Goal: Task Accomplishment & Management: Manage account settings

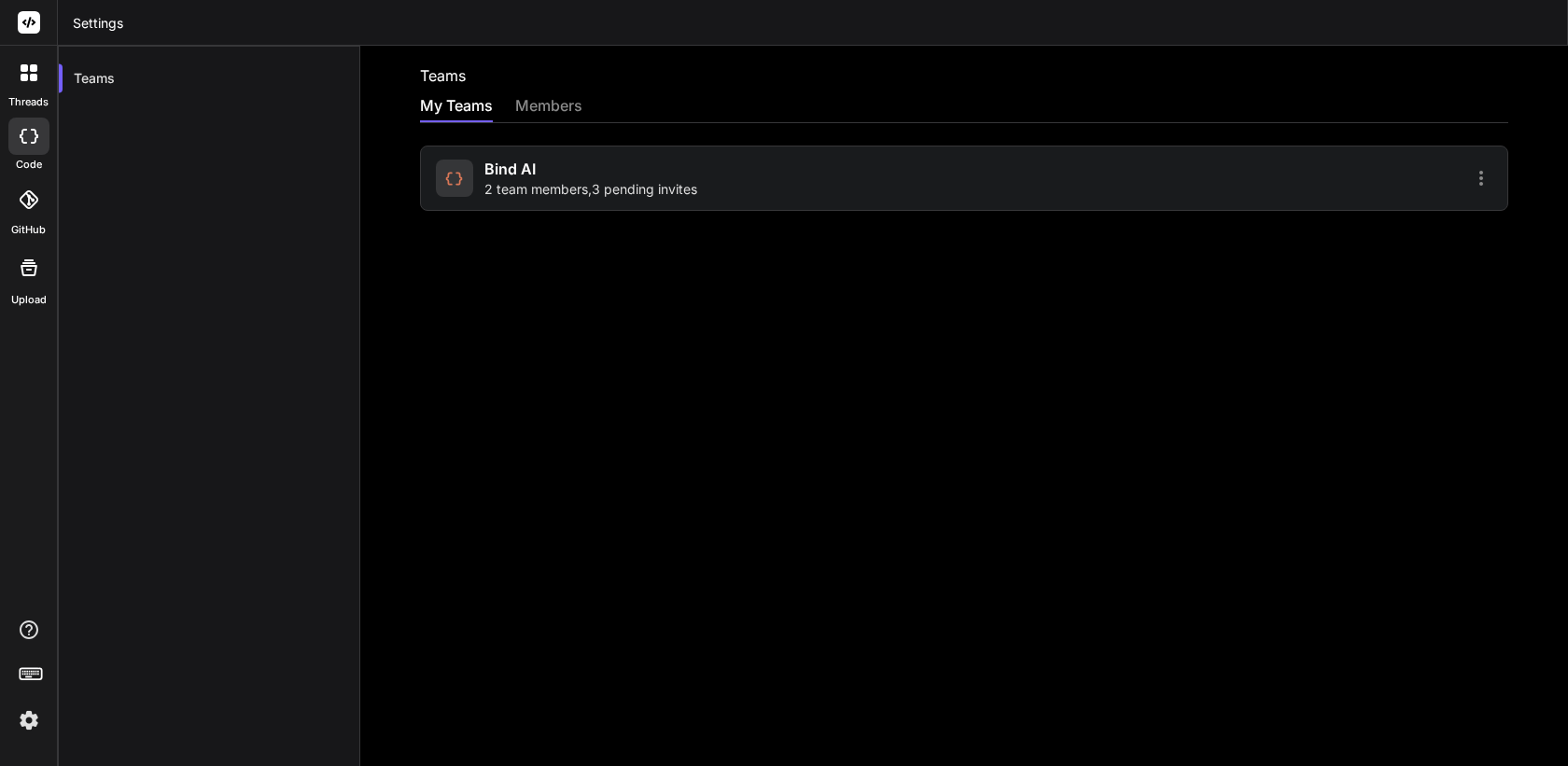
click at [1319, 190] on div "Bind AI 2 team members , 3 pending invites" at bounding box center [964, 177] width 1088 height 65
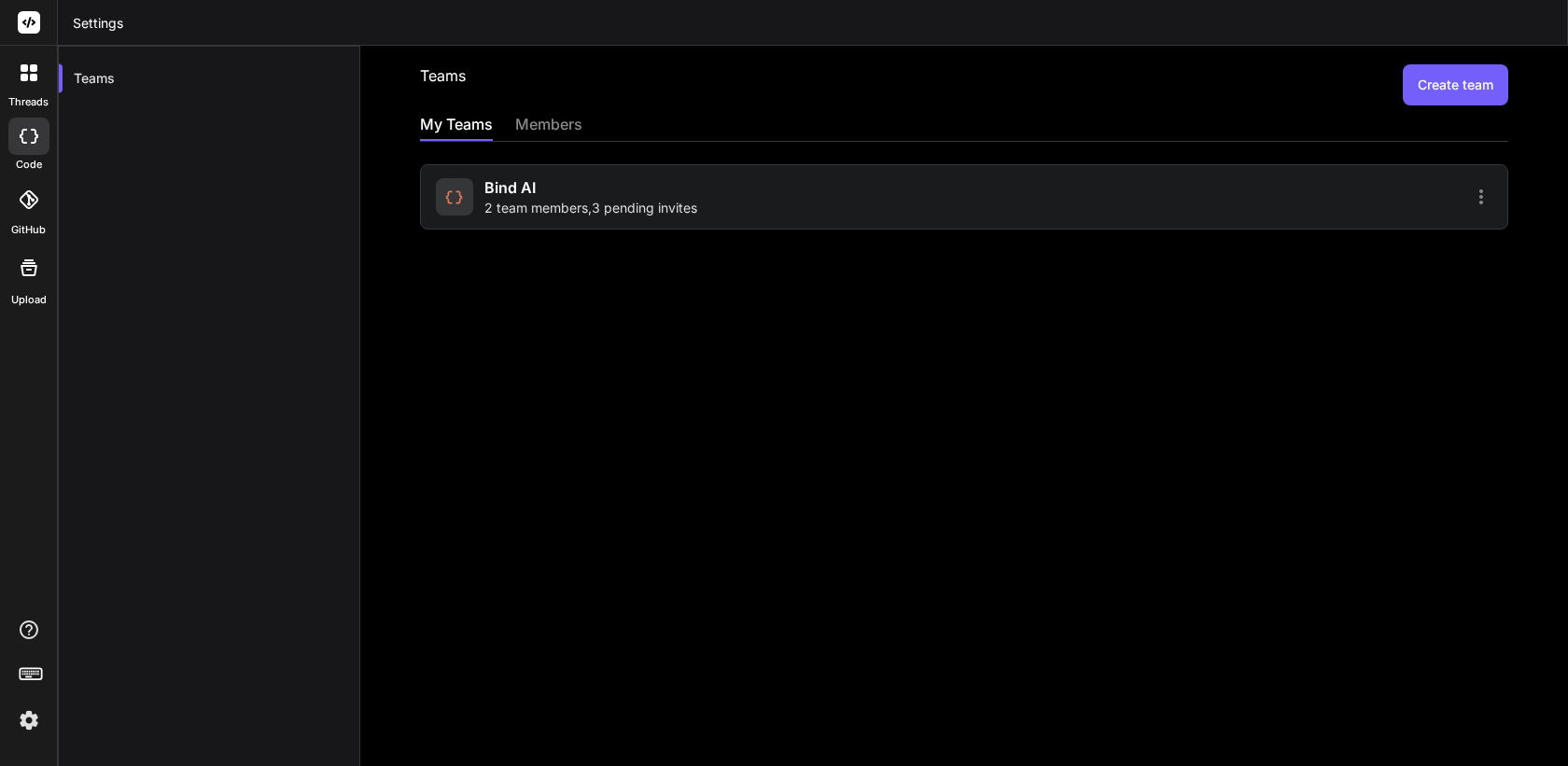
click at [1085, 184] on div "Bind AI 2 team members , 3 pending invites" at bounding box center [964, 196] width 1088 height 65
click at [880, 197] on div "Bind AI 2 team members , 3 pending invites" at bounding box center [697, 197] width 523 height 41
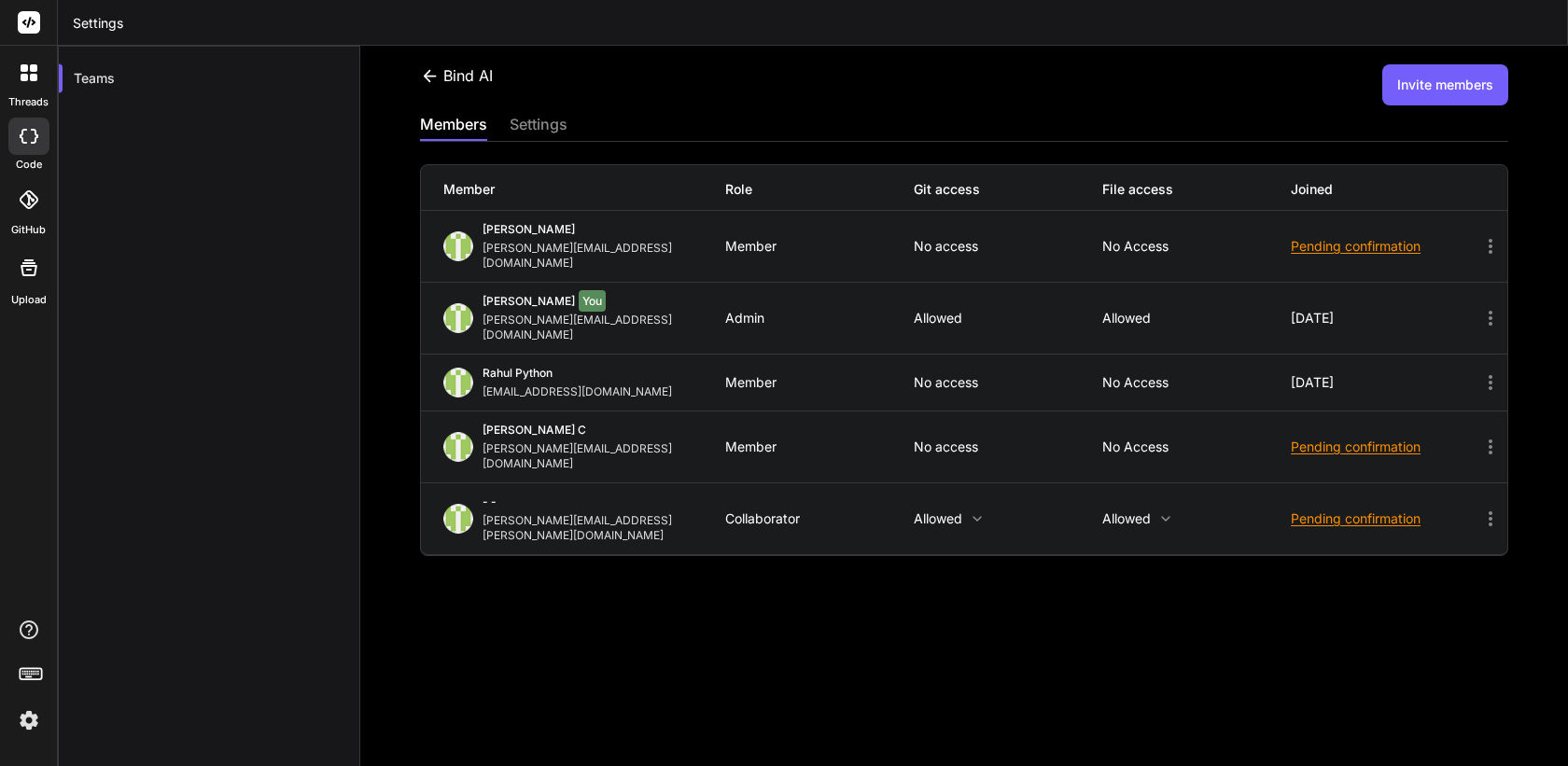
click at [1441, 96] on button "Invite members" at bounding box center [1444, 85] width 126 height 41
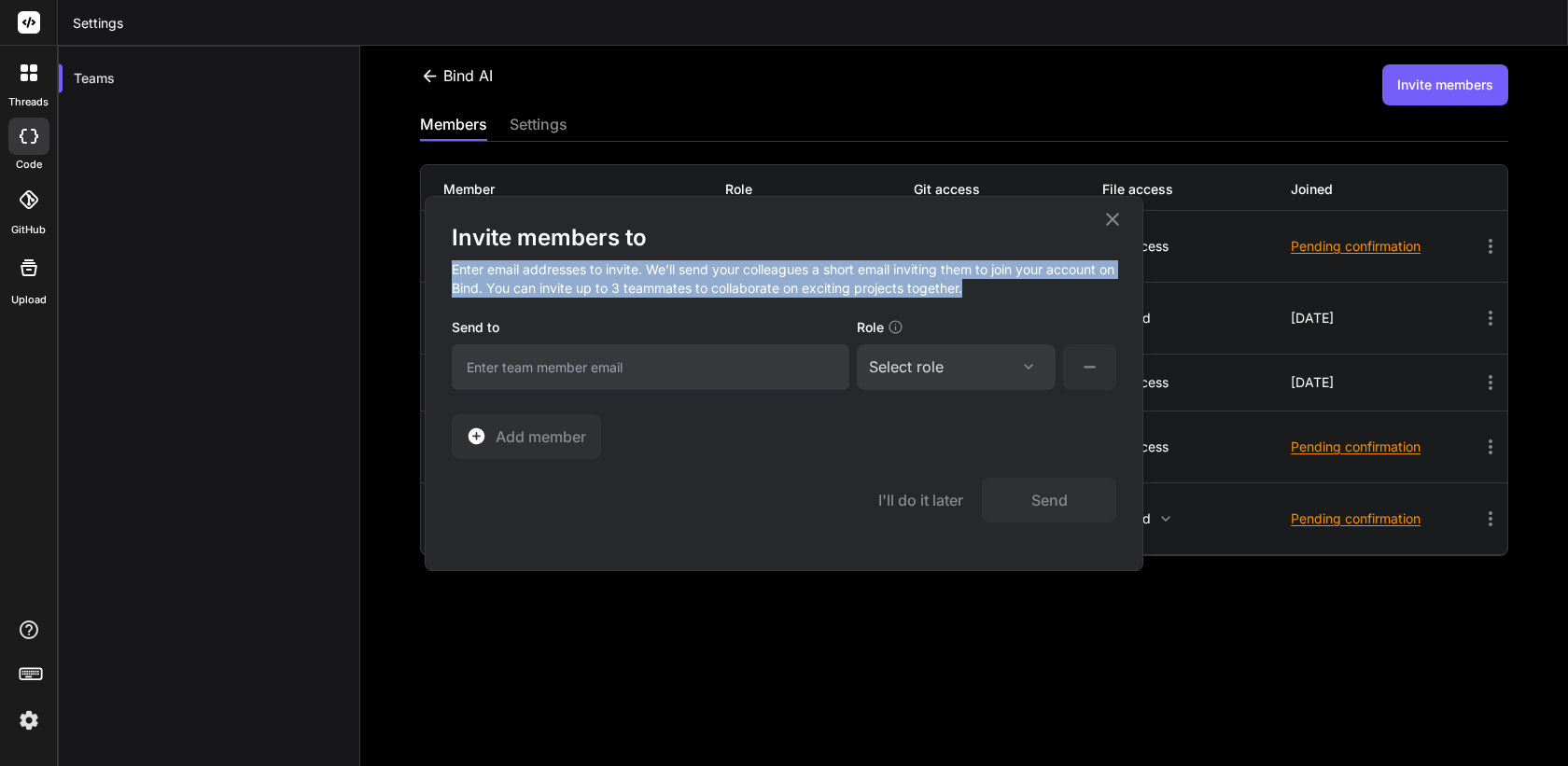
drag, startPoint x: 452, startPoint y: 271, endPoint x: 1022, endPoint y: 293, distance: 570.4
click at [1022, 293] on h4 "Enter email addresses to invite. We’ll send your colleagues a short email invit…" at bounding box center [783, 284] width 664 height 63
copy h4 "Enter email addresses to invite. We’ll send your colleagues a short email invit…"
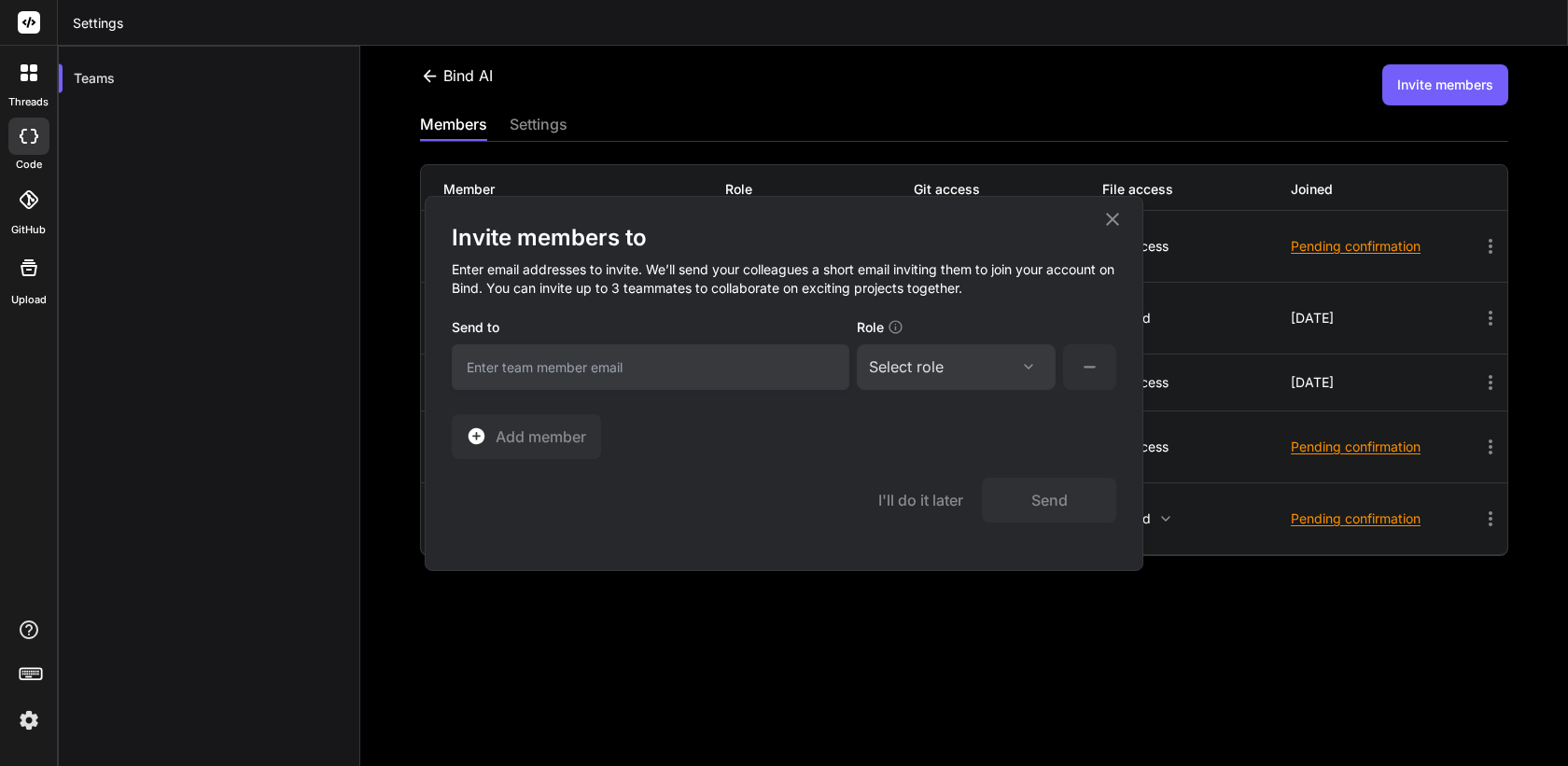
click at [1112, 219] on icon at bounding box center [1112, 217] width 13 height 13
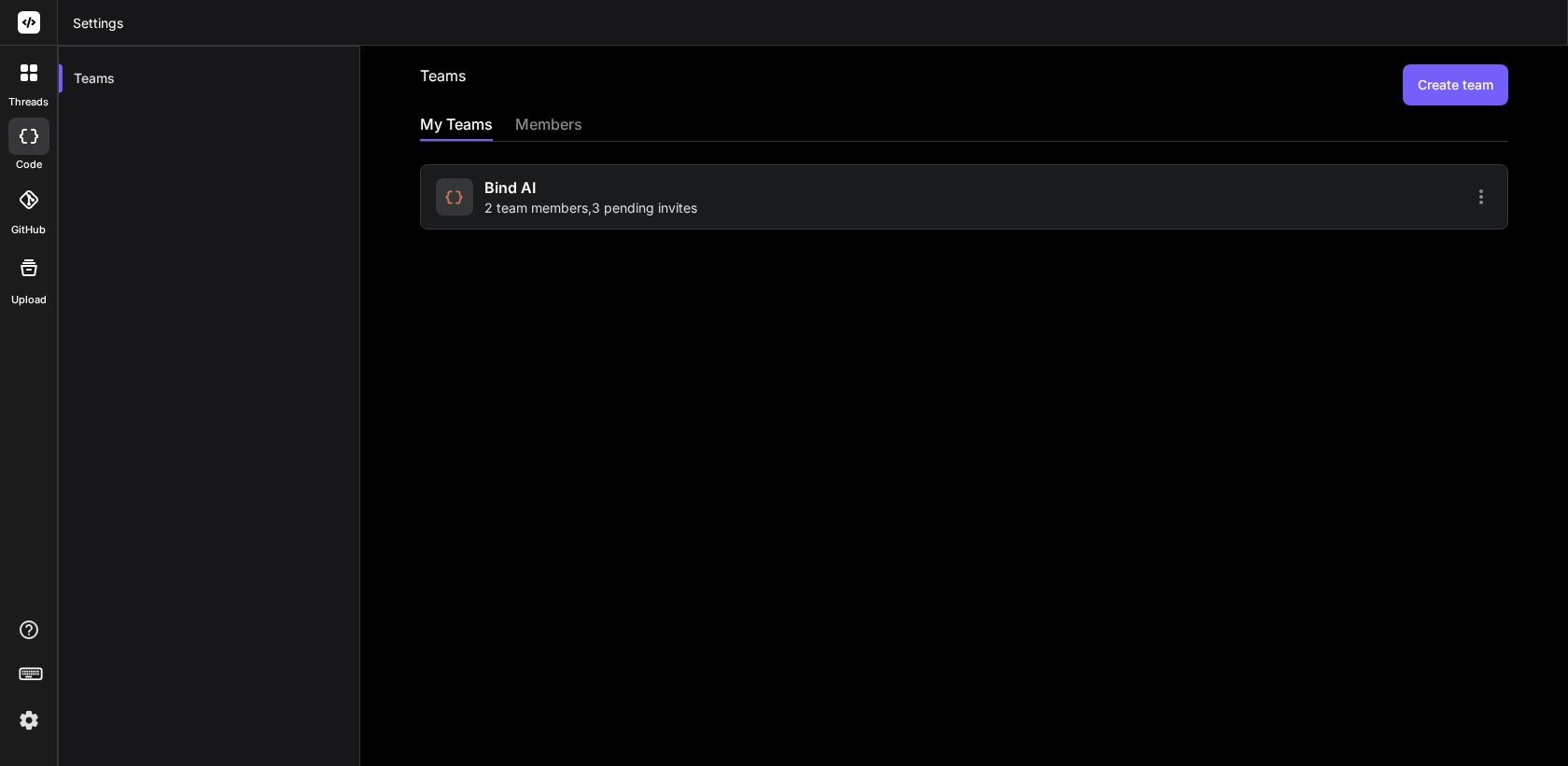
click at [578, 122] on div "members" at bounding box center [548, 126] width 67 height 26
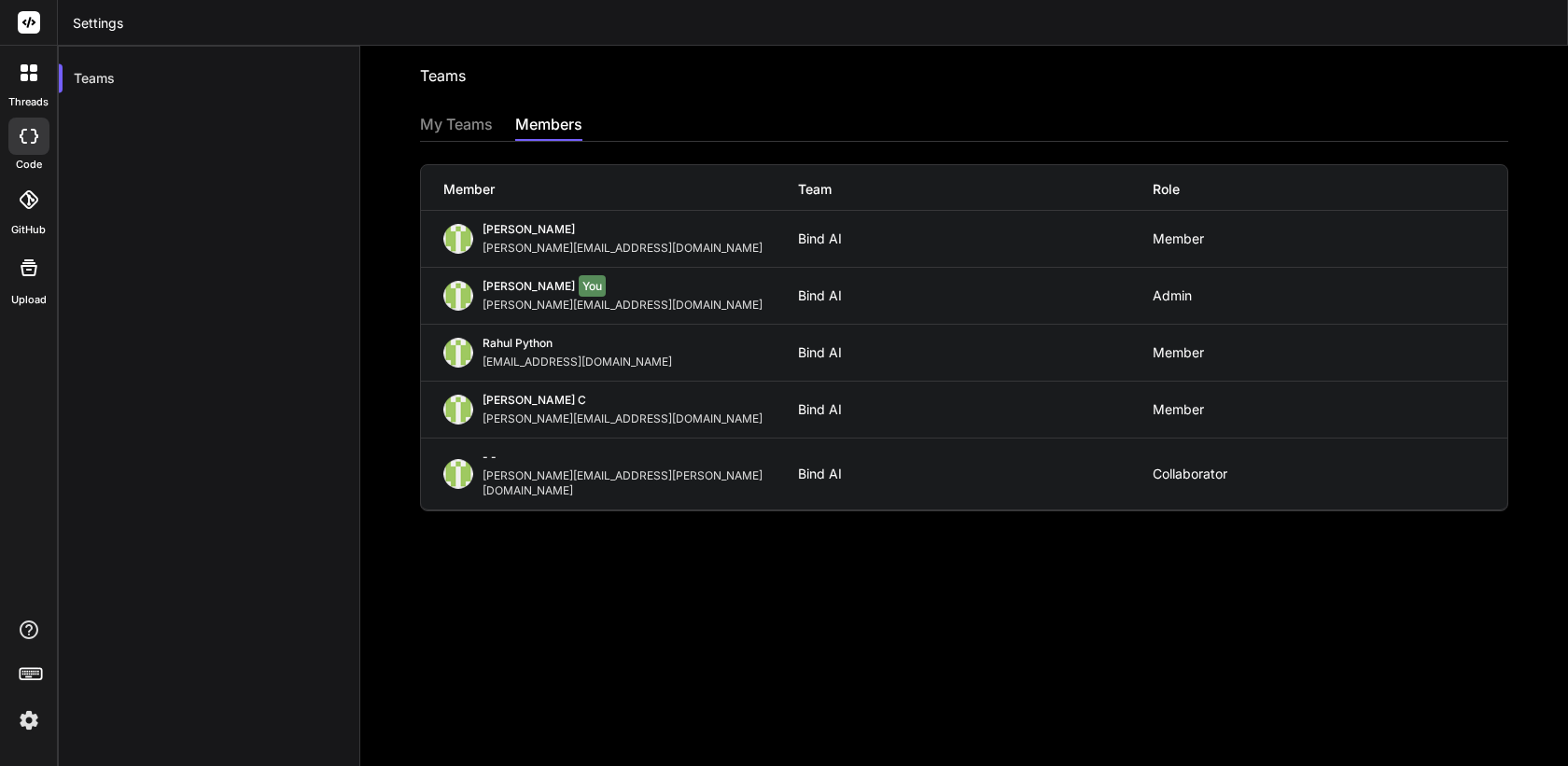
click at [556, 242] on div "[PERSON_NAME][EMAIL_ADDRESS][DOMAIN_NAME]" at bounding box center [626, 248] width 288 height 15
click at [466, 129] on div "My Teams" at bounding box center [456, 126] width 73 height 26
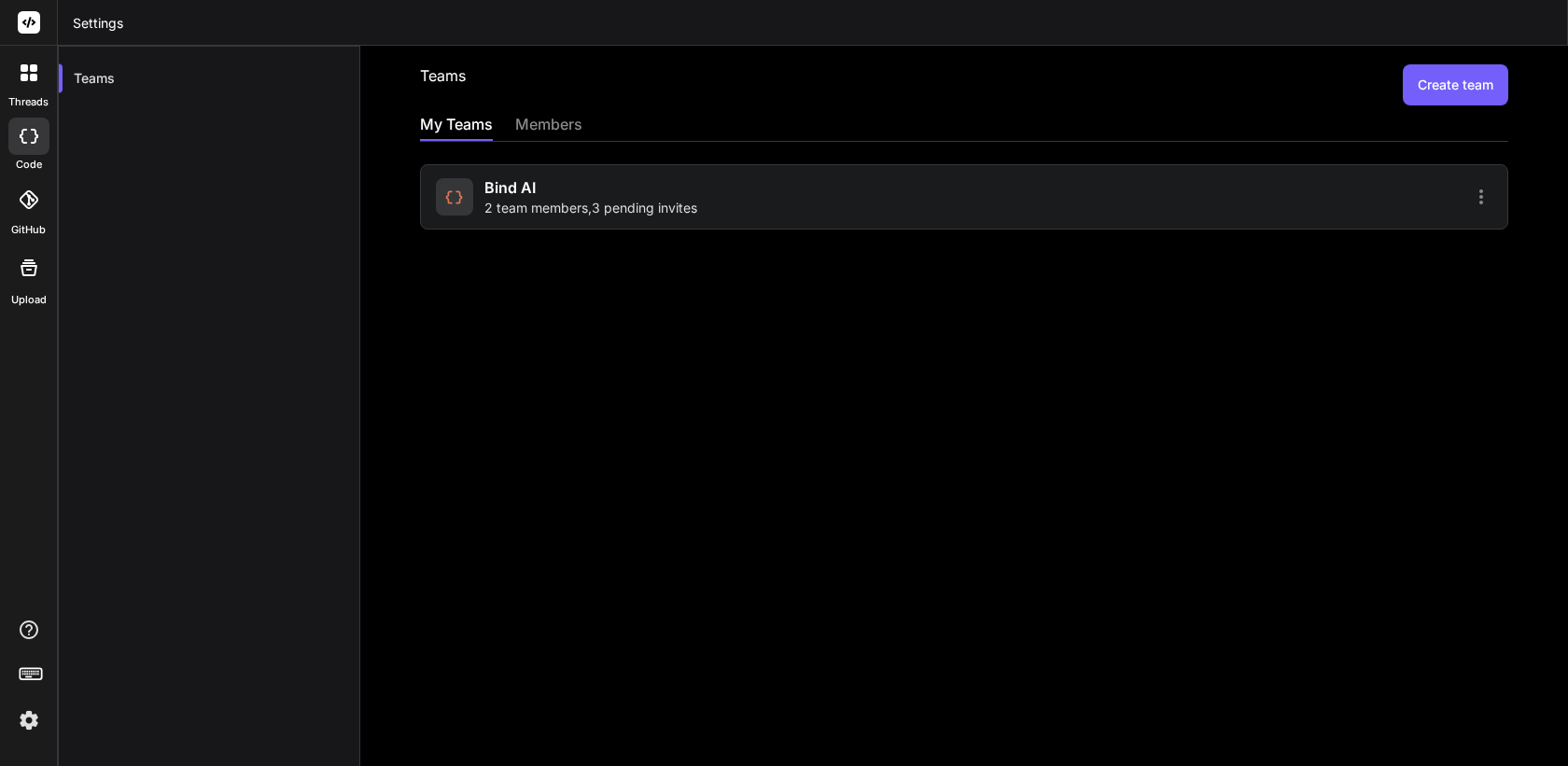
click at [611, 206] on span "2 team members , 3 pending invites" at bounding box center [591, 208] width 213 height 19
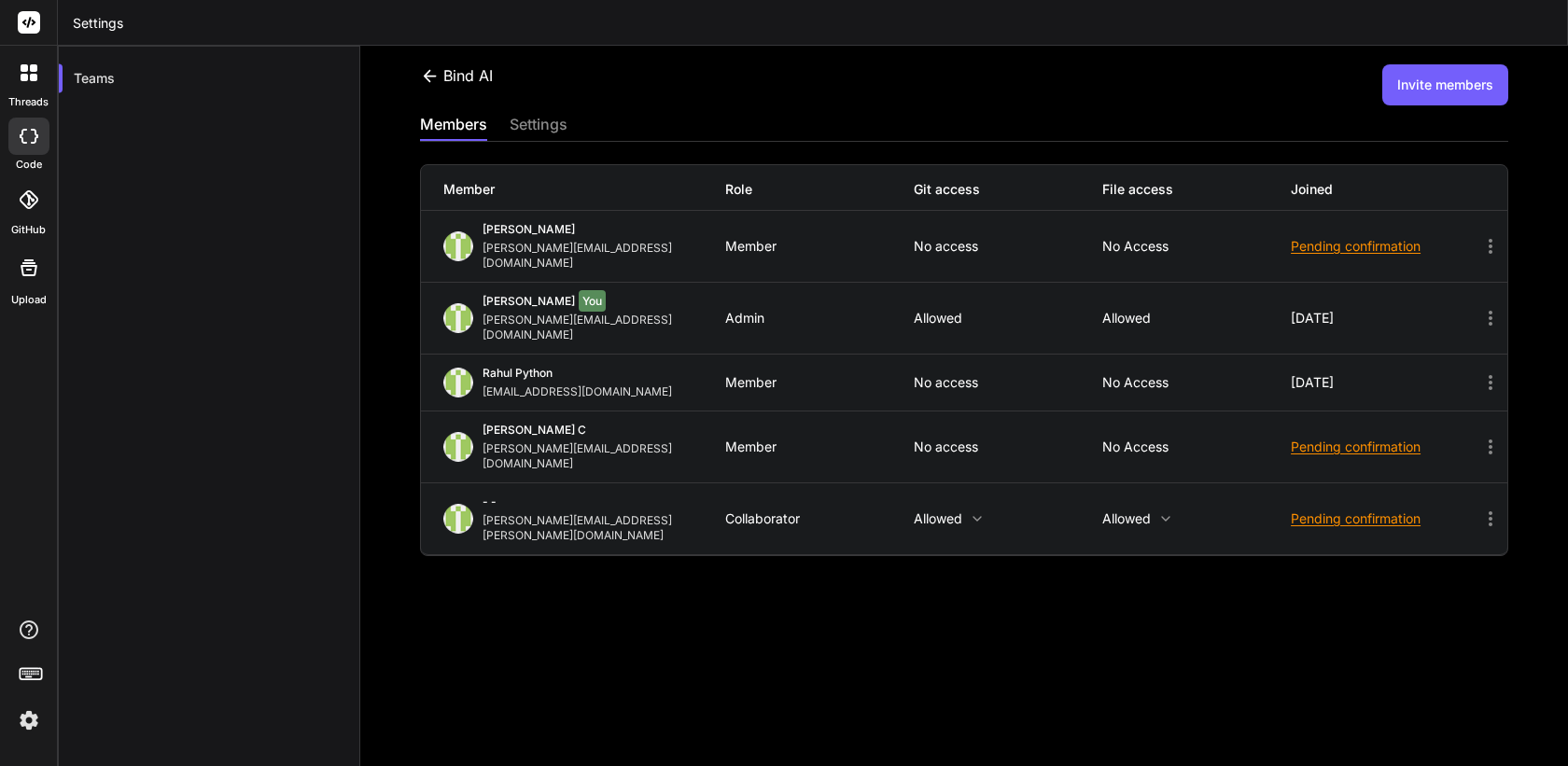
click at [433, 72] on icon at bounding box center [430, 76] width 20 height 19
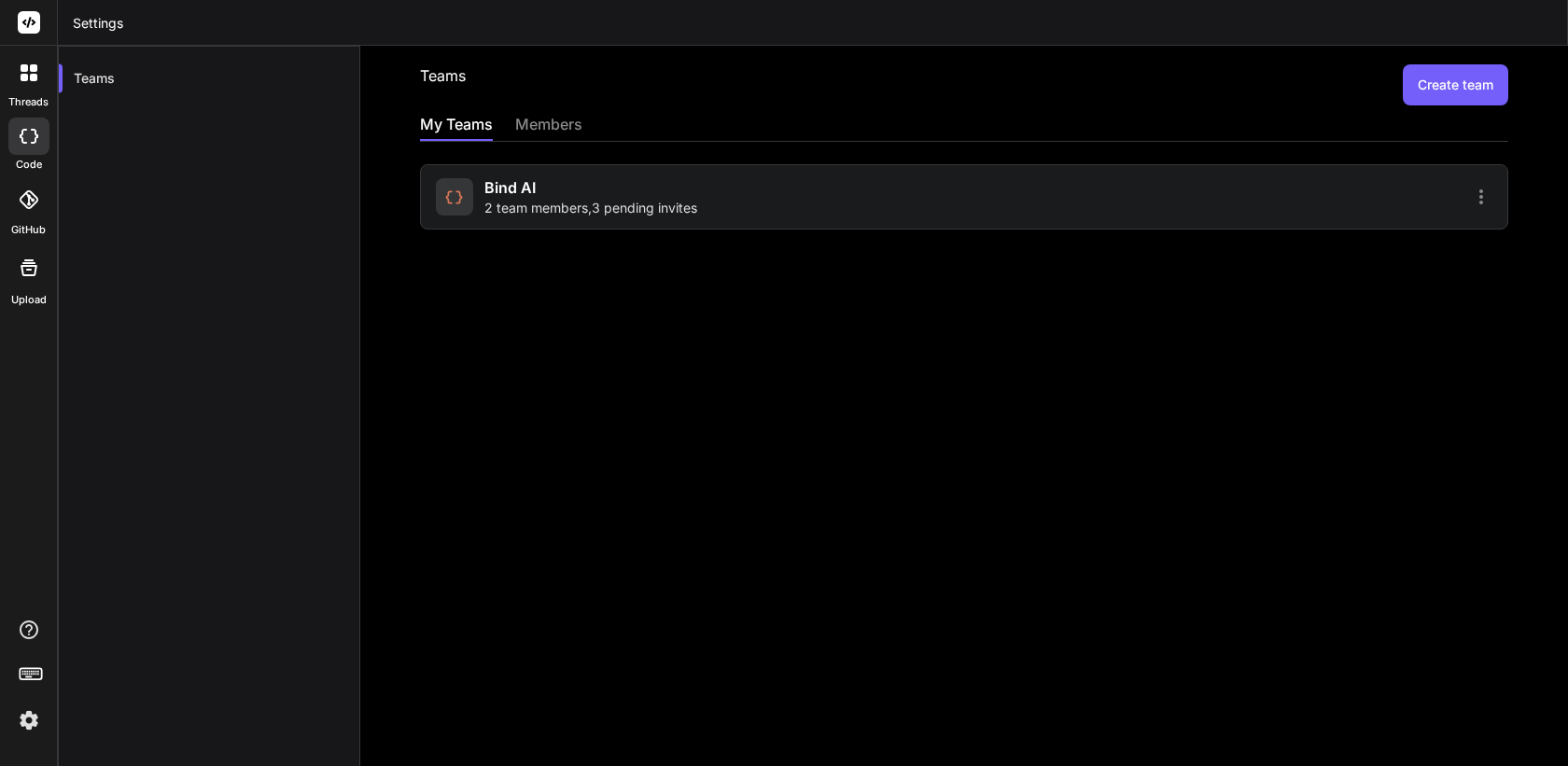
click at [523, 113] on div "members" at bounding box center [548, 126] width 67 height 26
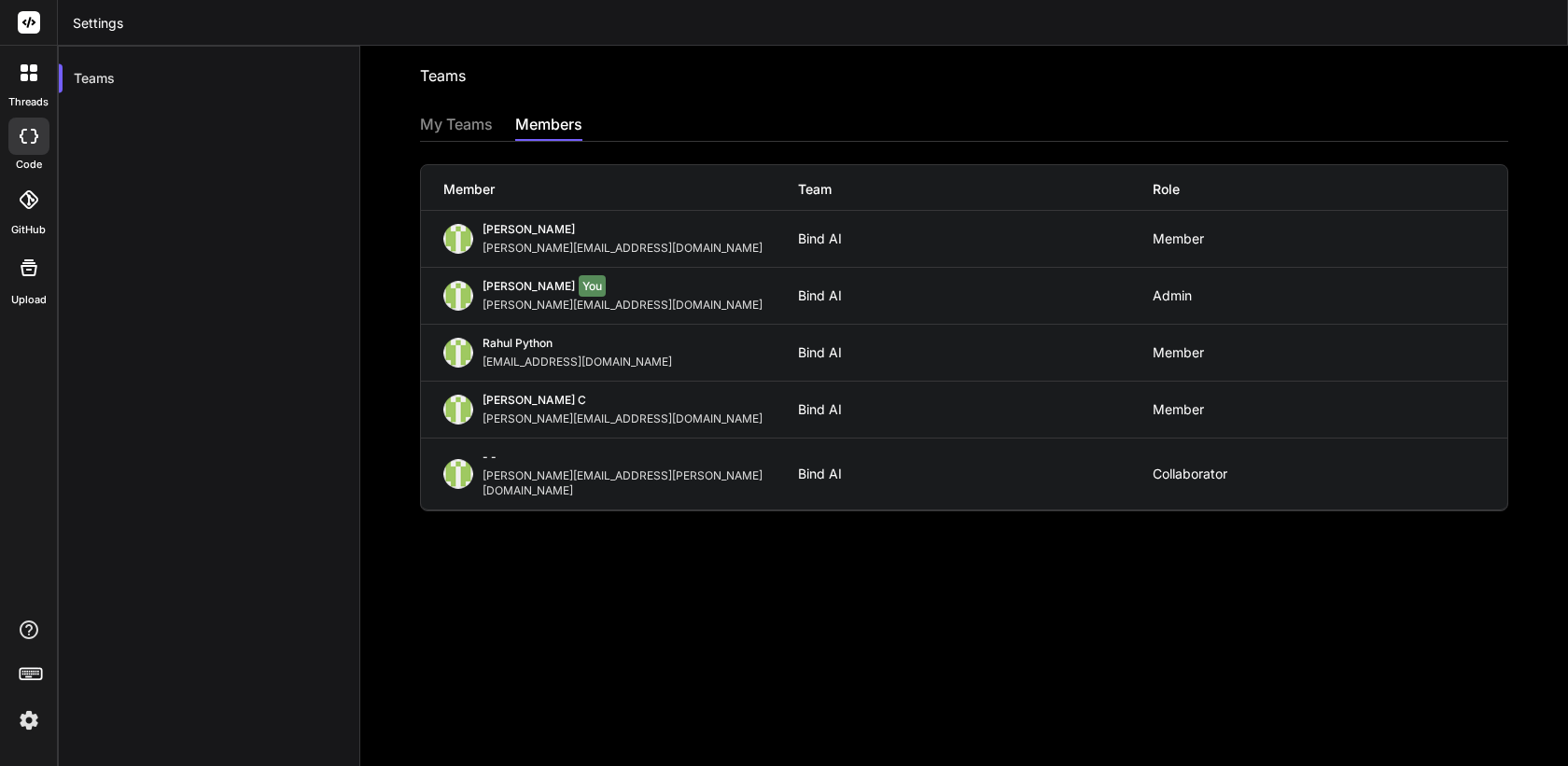
click at [555, 264] on div "Shefali Goyal shefali@witarist.com Bind AI Member" at bounding box center [964, 238] width 1086 height 56
click at [457, 134] on div "My Teams" at bounding box center [456, 126] width 73 height 26
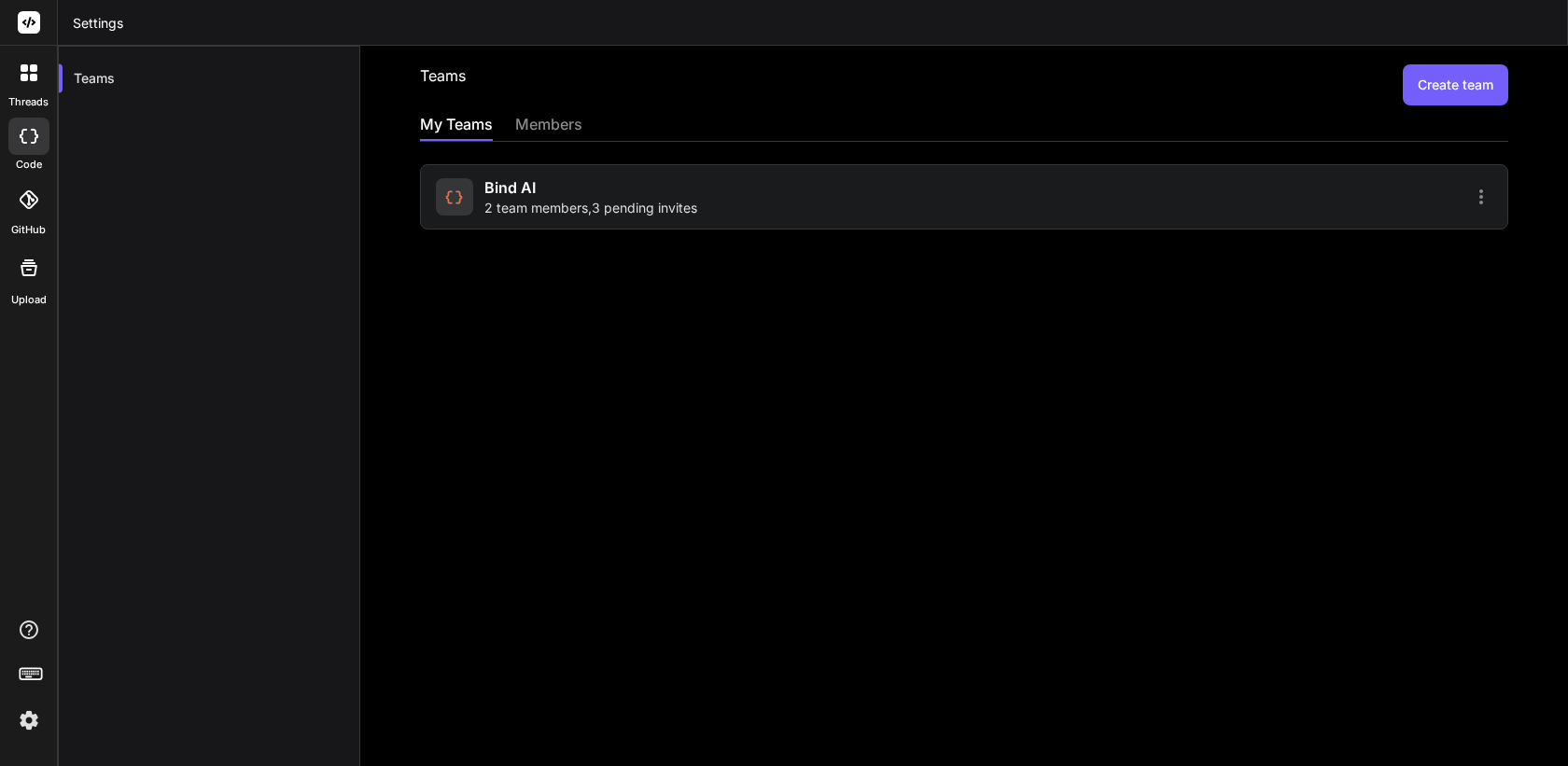
click at [808, 203] on div "Bind AI 2 team members , 3 pending invites" at bounding box center [697, 197] width 523 height 41
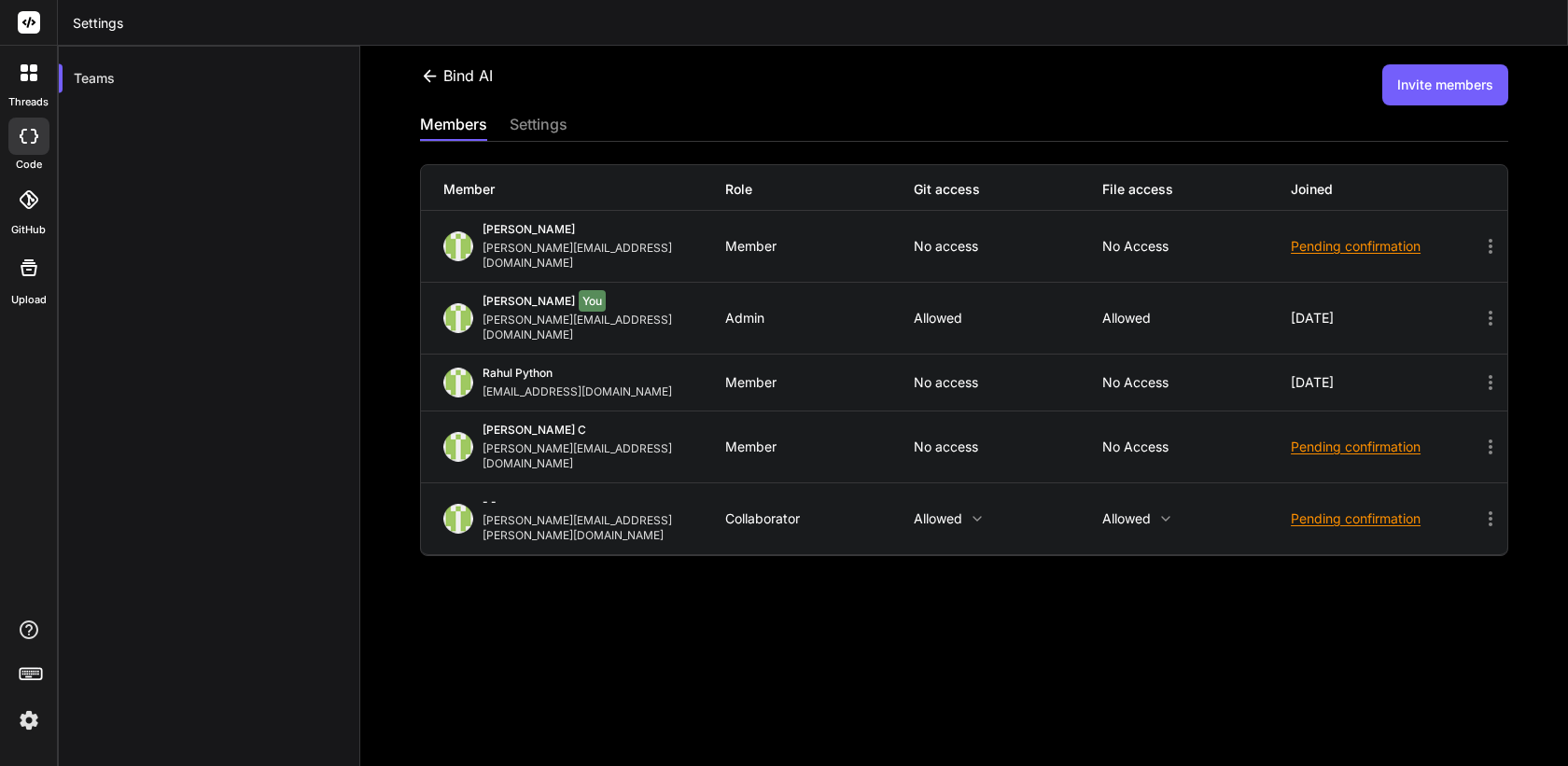
click at [530, 127] on div "settings" at bounding box center [538, 126] width 58 height 26
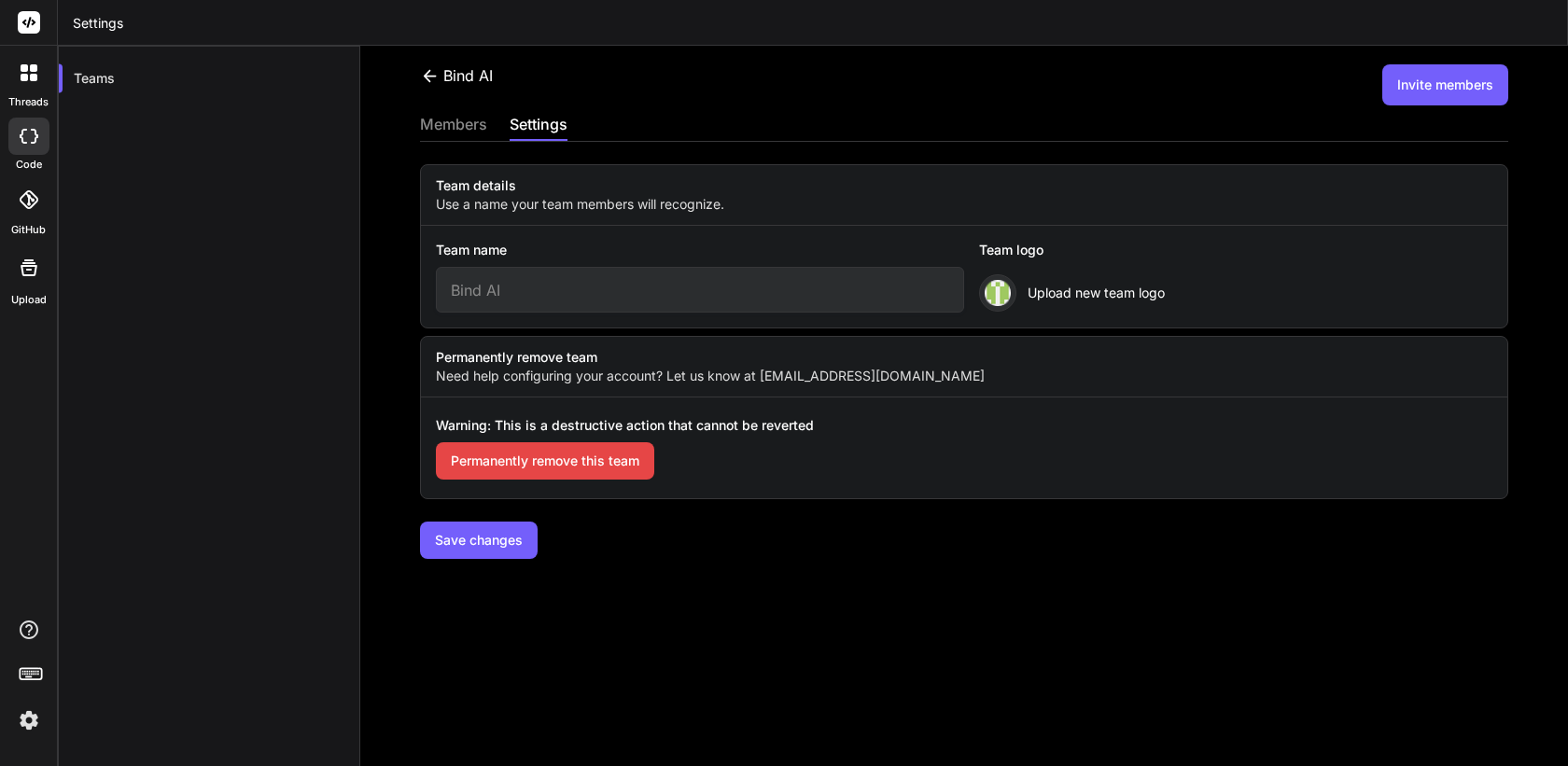
click at [453, 129] on div "members" at bounding box center [453, 126] width 67 height 26
